Goal: Task Accomplishment & Management: Manage account settings

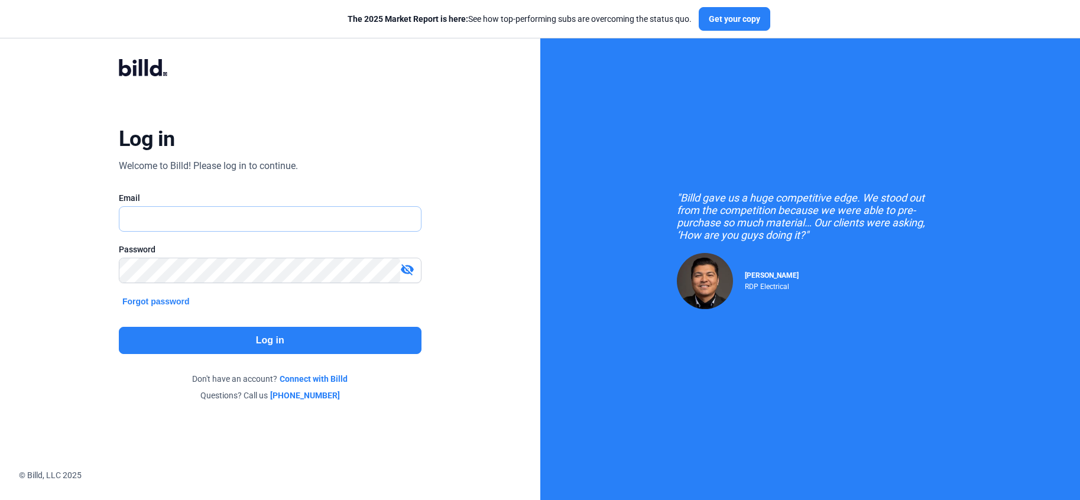
type input "[PERSON_NAME][EMAIL_ADDRESS][DOMAIN_NAME]"
click at [291, 348] on button "Log in" at bounding box center [270, 340] width 303 height 27
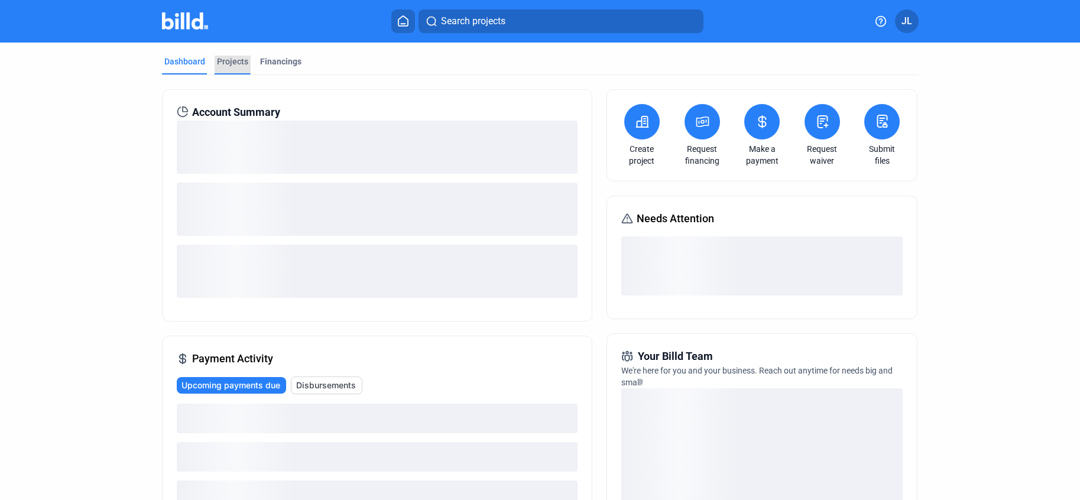
click at [236, 66] on div "Projects" at bounding box center [232, 62] width 31 height 12
